Goal: Browse casually

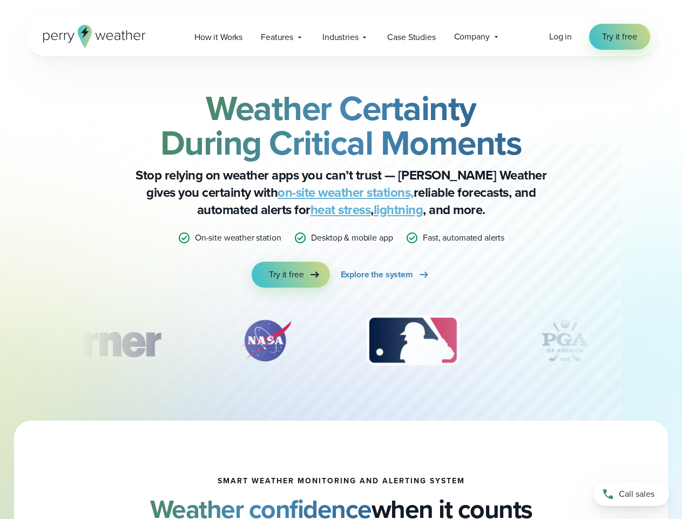
click at [341, 259] on div "Weather Certainty During Critical Moments Stop relying on weather apps you can’…" at bounding box center [341, 189] width 523 height 197
click at [341, 37] on span "Industries" at bounding box center [340, 37] width 36 height 13
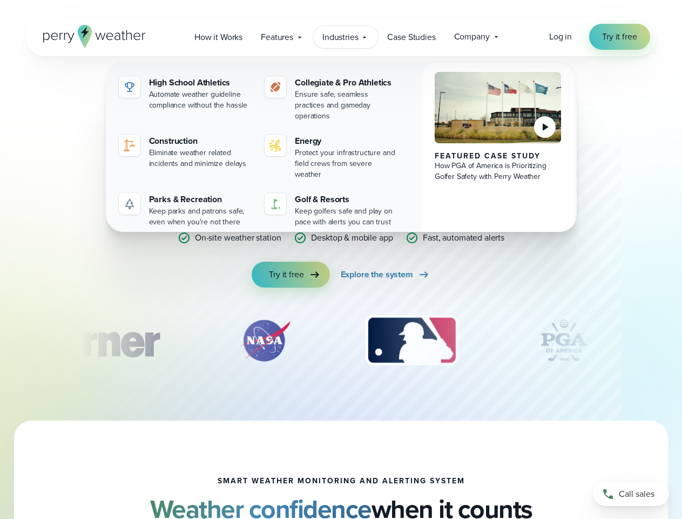
click at [341, 340] on div "slideshow" at bounding box center [341, 340] width 523 height 54
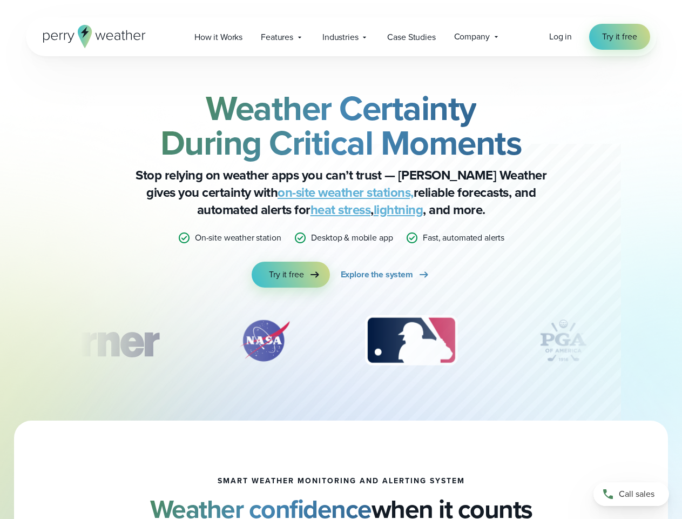
click at [0, 340] on div "Weather Certainty During Critical Moments Stop relying on weather apps you can’…" at bounding box center [341, 238] width 682 height 364
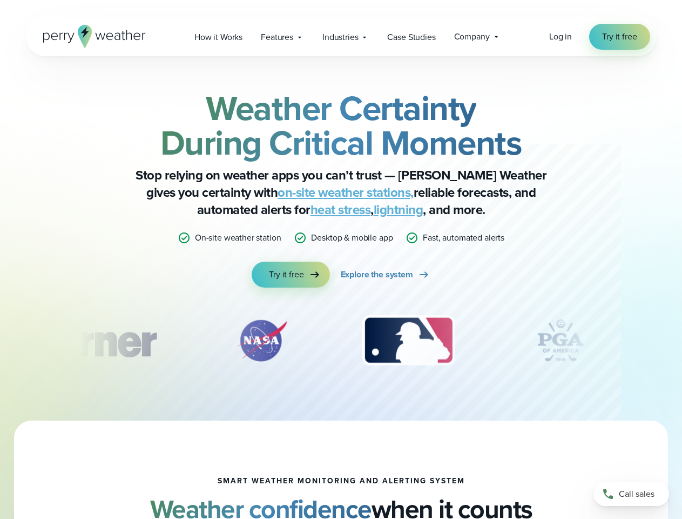
click at [0, 340] on div "Weather Certainty During Critical Moments Stop relying on weather apps you can’…" at bounding box center [341, 238] width 682 height 364
